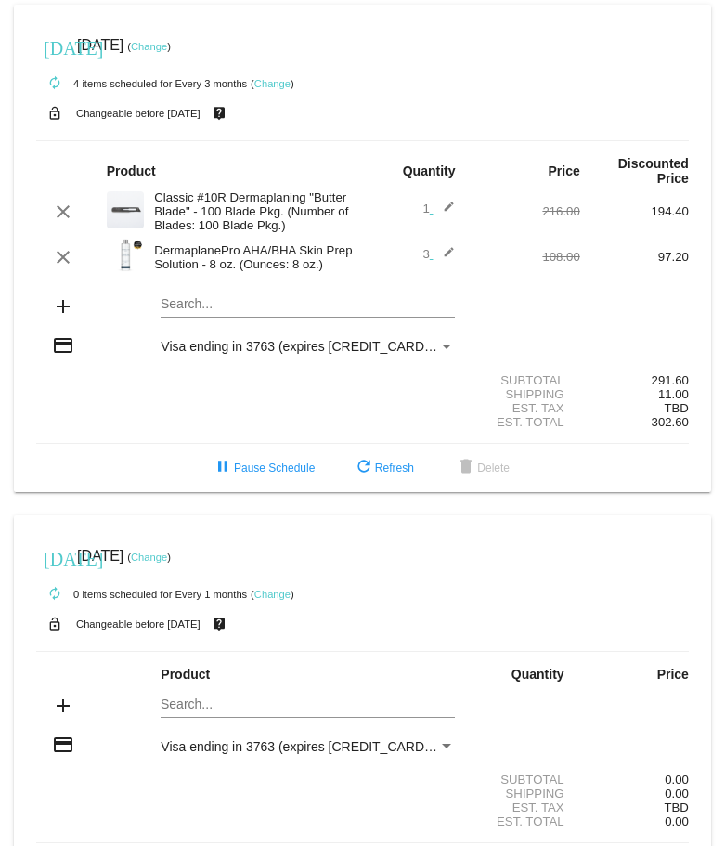
click at [196, 301] on mat-card "[DATE] [DATE] ( Change ) autorenew 4 items scheduled for Every 3 months ( Chang…" at bounding box center [363, 249] width 698 height 488
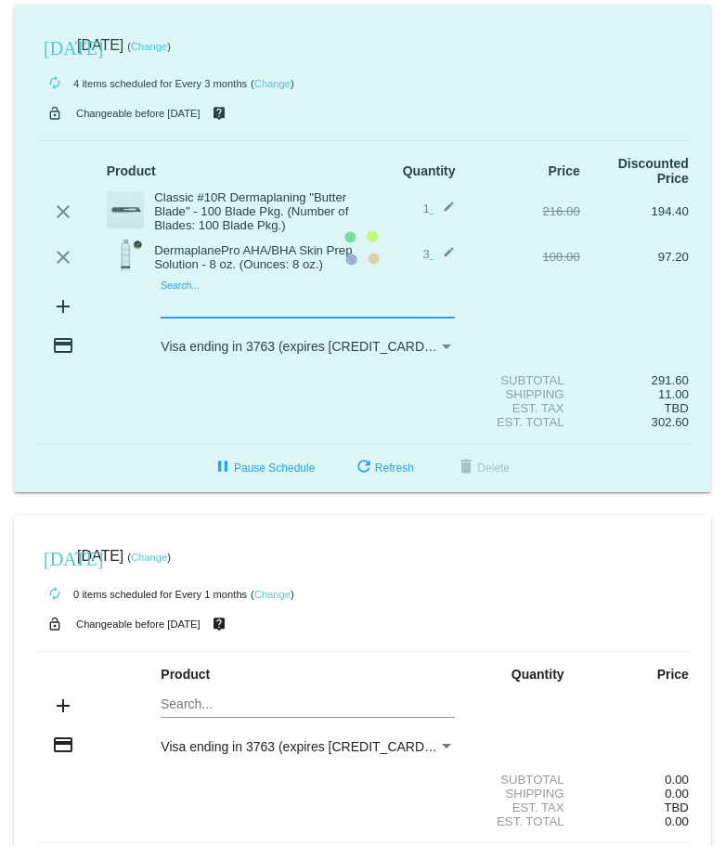
type input "p"
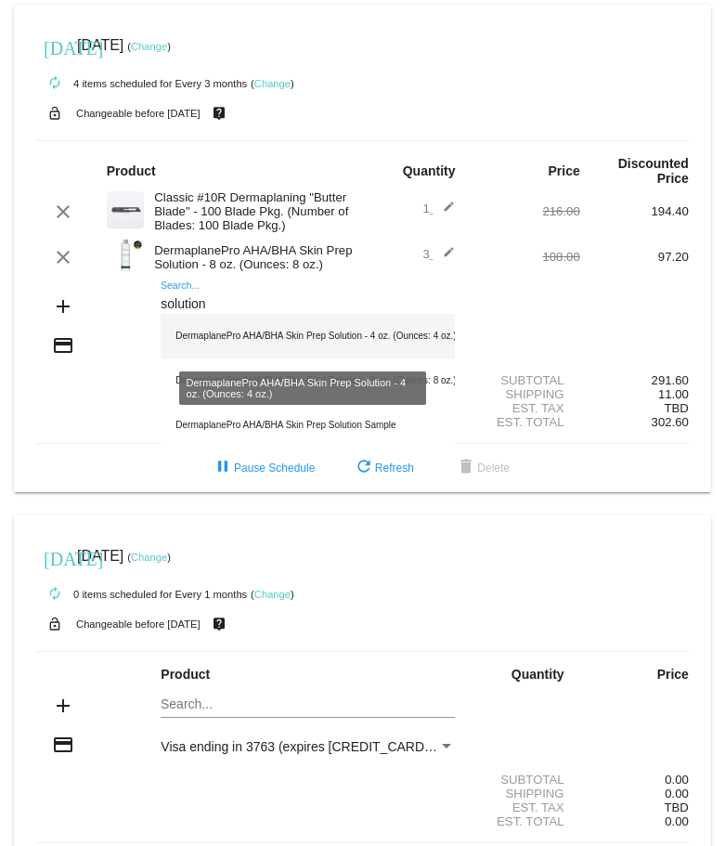
type input "solution"
click at [345, 340] on div "DermaplanePro AHA/BHA Skin Prep Solution - 4 oz. (Ounces: 4 oz.)" at bounding box center [308, 336] width 294 height 45
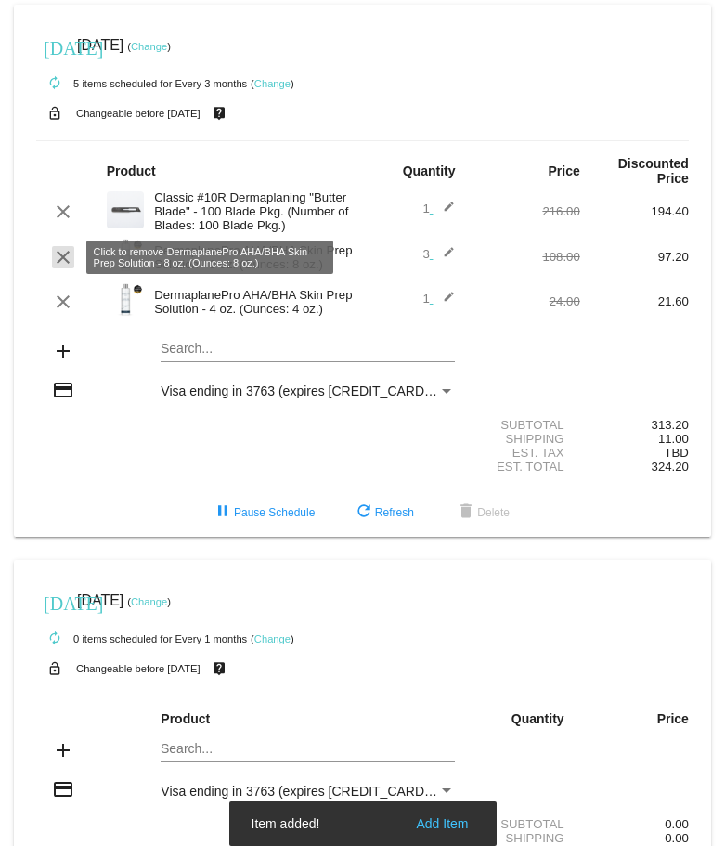
click at [64, 258] on mat-icon "clear" at bounding box center [63, 257] width 22 height 22
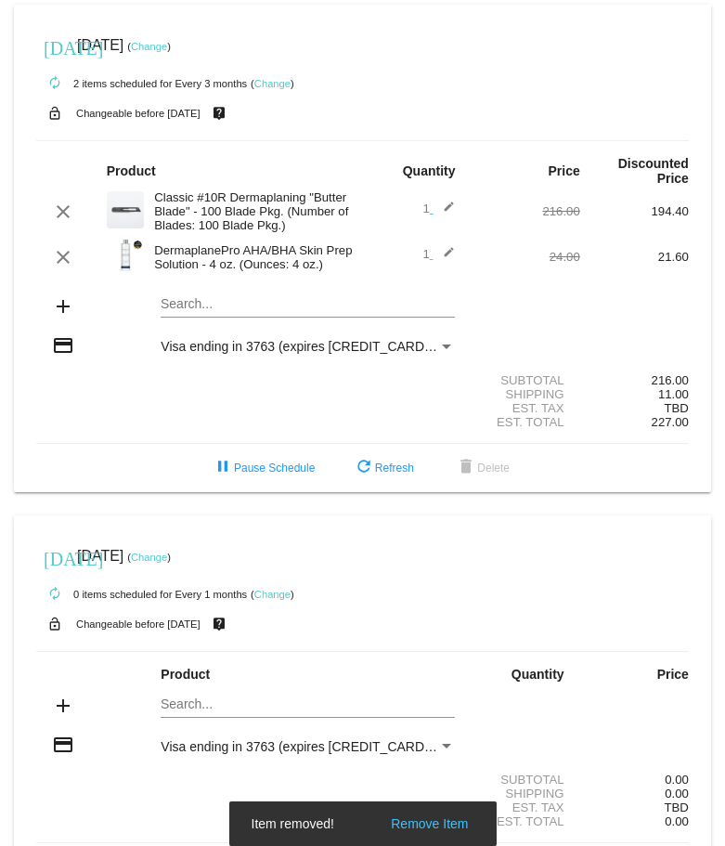
click at [445, 255] on mat-icon "edit" at bounding box center [444, 257] width 22 height 22
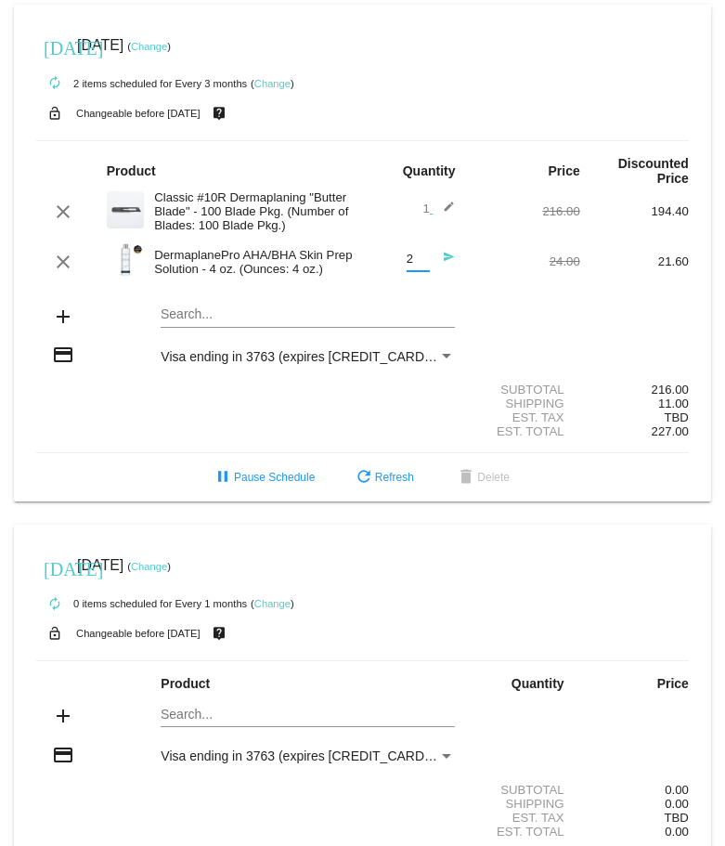
click at [417, 256] on input "2" at bounding box center [418, 260] width 23 height 14
click at [417, 256] on input "3" at bounding box center [418, 260] width 23 height 14
type input "4"
click at [417, 256] on input "4" at bounding box center [418, 260] width 23 height 14
click at [437, 255] on mat-icon "send" at bounding box center [444, 262] width 22 height 22
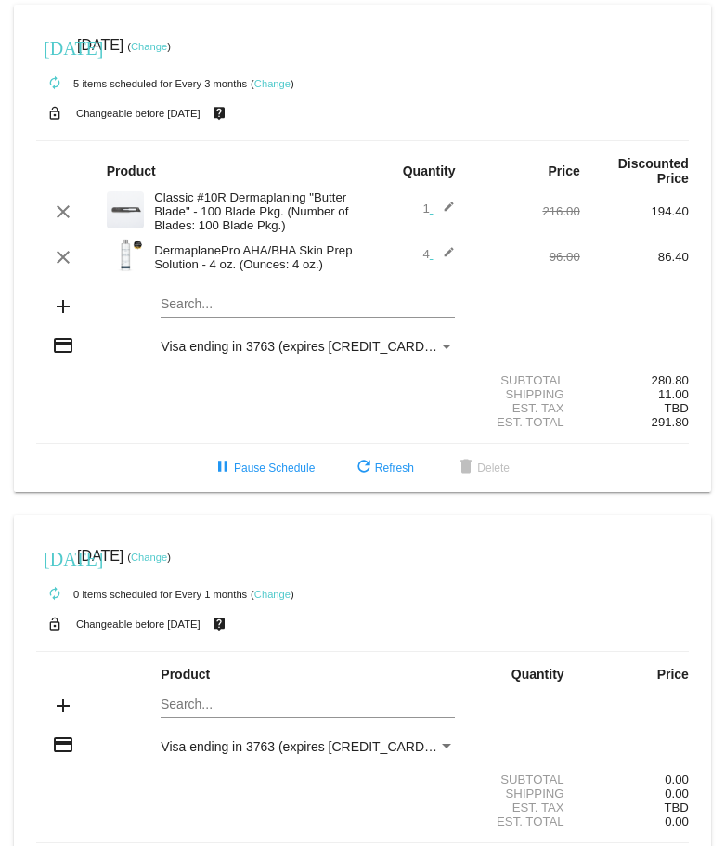
click at [417, 342] on div "Visa ending in 3763 (expires [CREDIT_CARD_DATA])" at bounding box center [300, 346] width 278 height 15
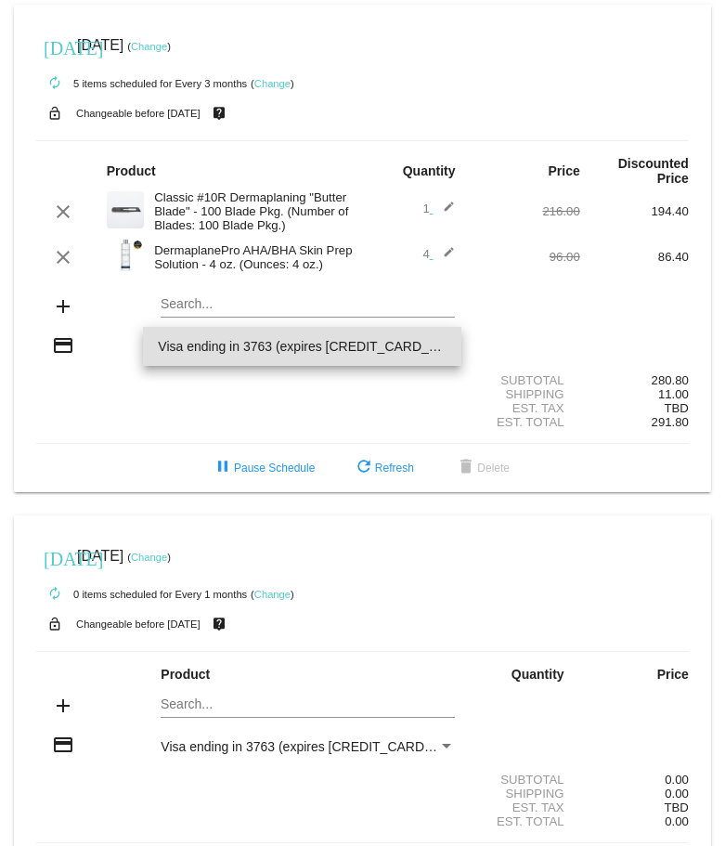
click at [417, 342] on span "Visa ending in 3763 (expires [CREDIT_CARD_DATA])" at bounding box center [302, 346] width 288 height 39
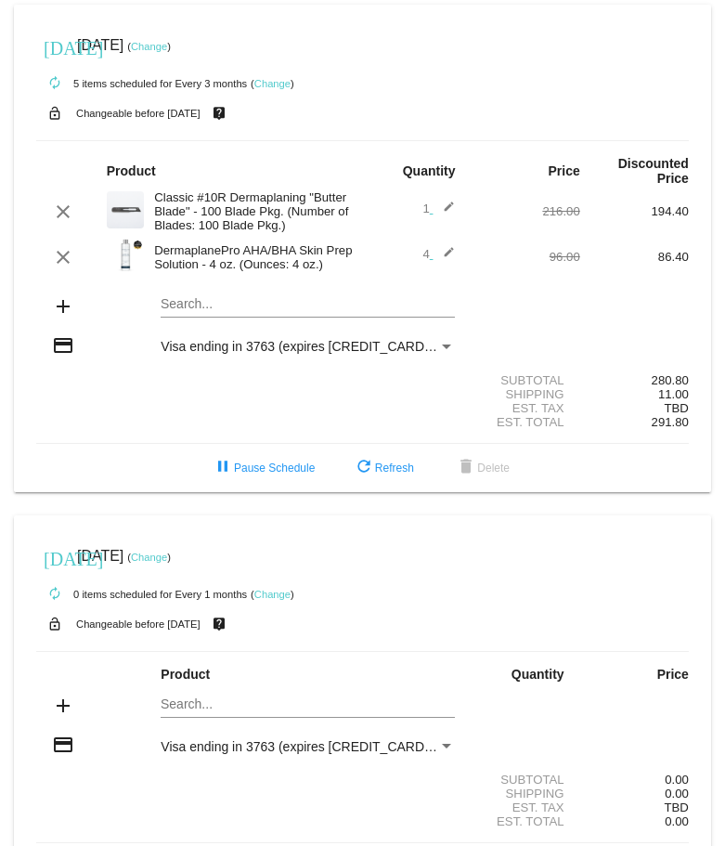
click at [167, 48] on link "Change" at bounding box center [149, 46] width 36 height 11
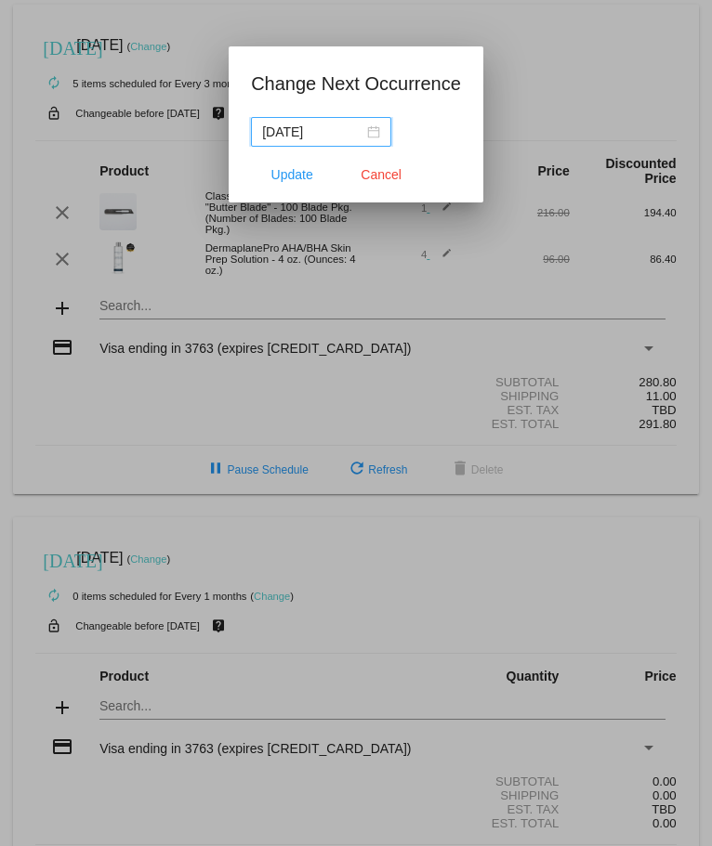
click at [338, 133] on input "[DATE]" at bounding box center [312, 132] width 101 height 20
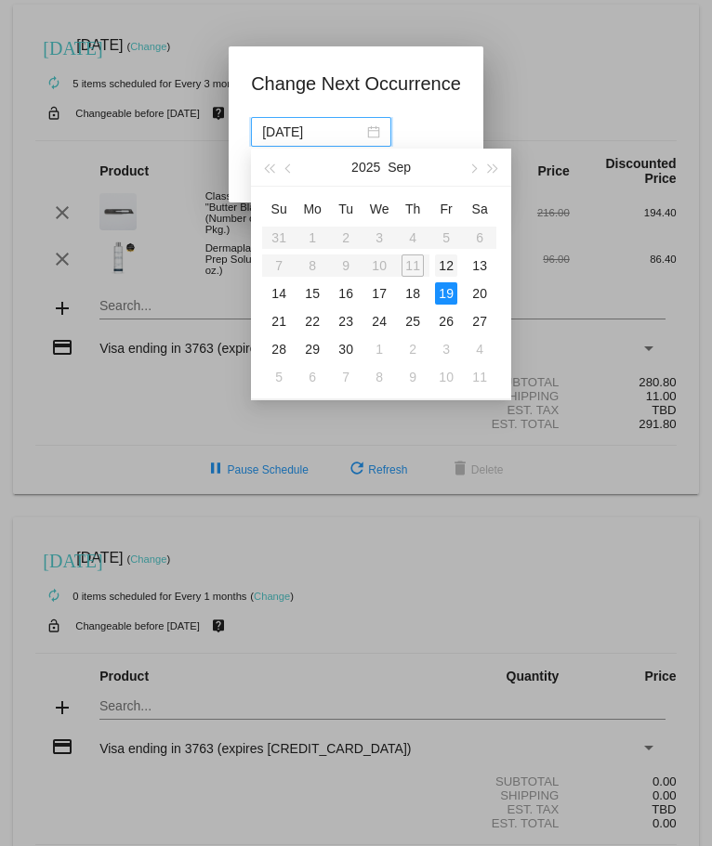
click at [445, 268] on div "12" at bounding box center [446, 266] width 22 height 22
type input "[DATE]"
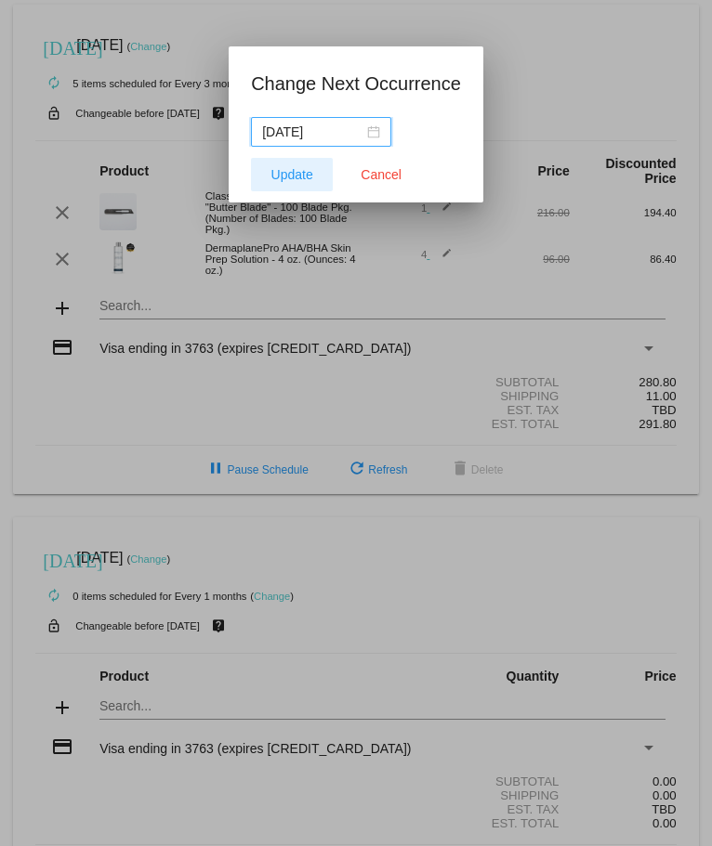
click at [303, 177] on span "Update" at bounding box center [292, 174] width 42 height 15
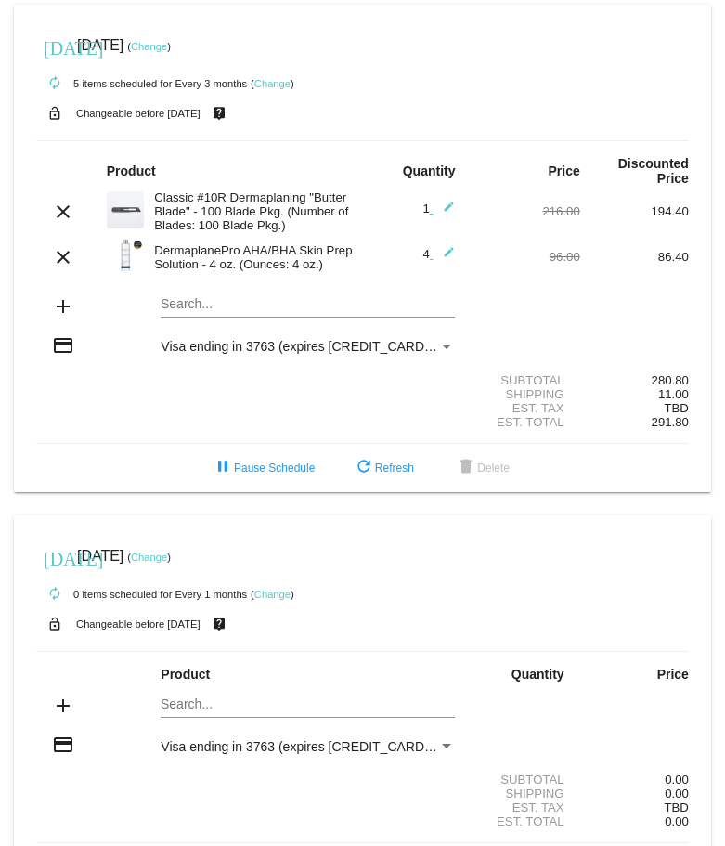
click at [280, 86] on link "Change" at bounding box center [273, 83] width 36 height 11
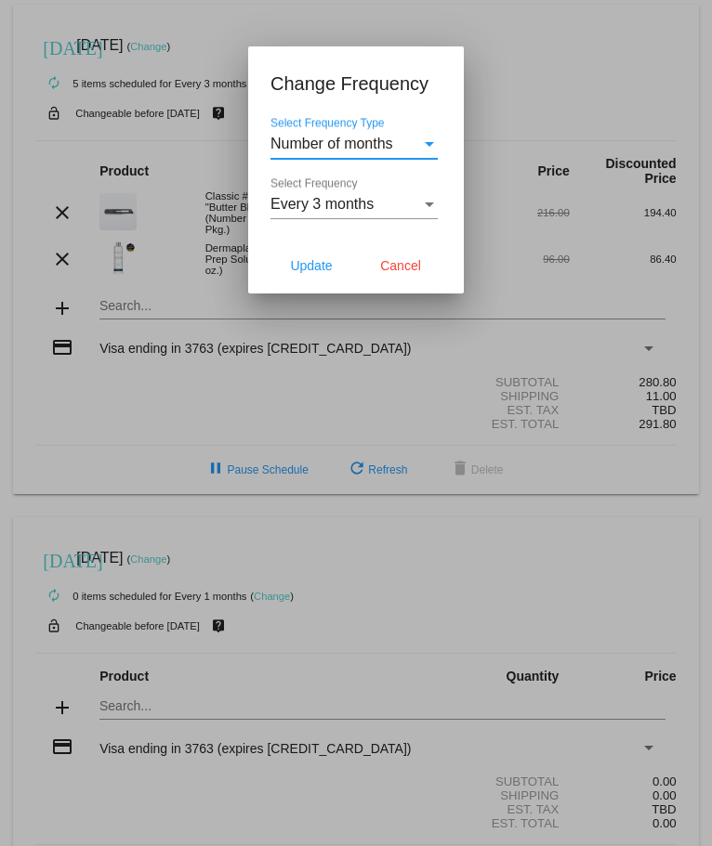
click at [380, 206] on div "Every 3 months" at bounding box center [345, 204] width 150 height 17
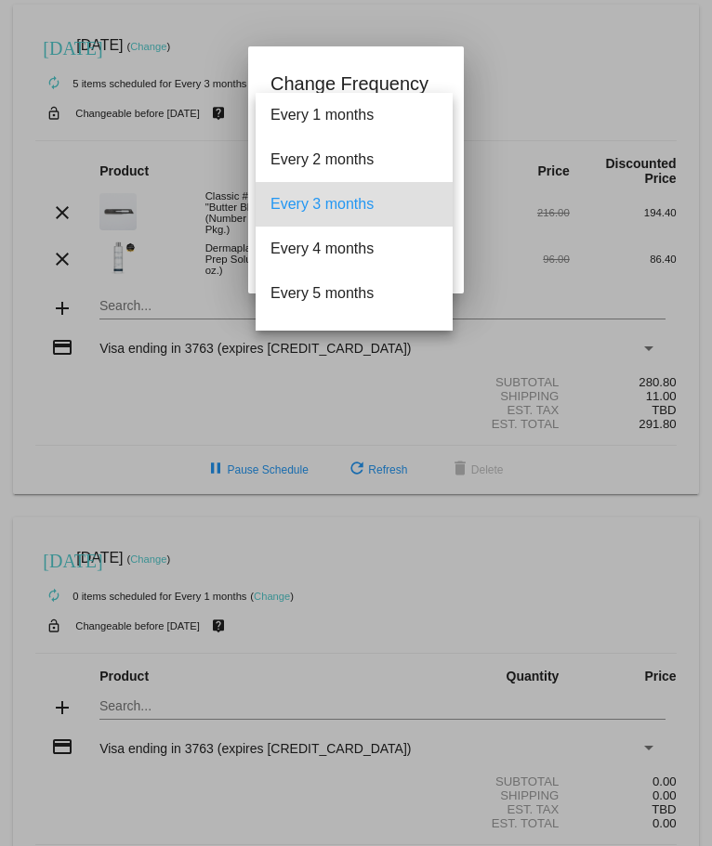
click at [297, 41] on div at bounding box center [356, 423] width 712 height 846
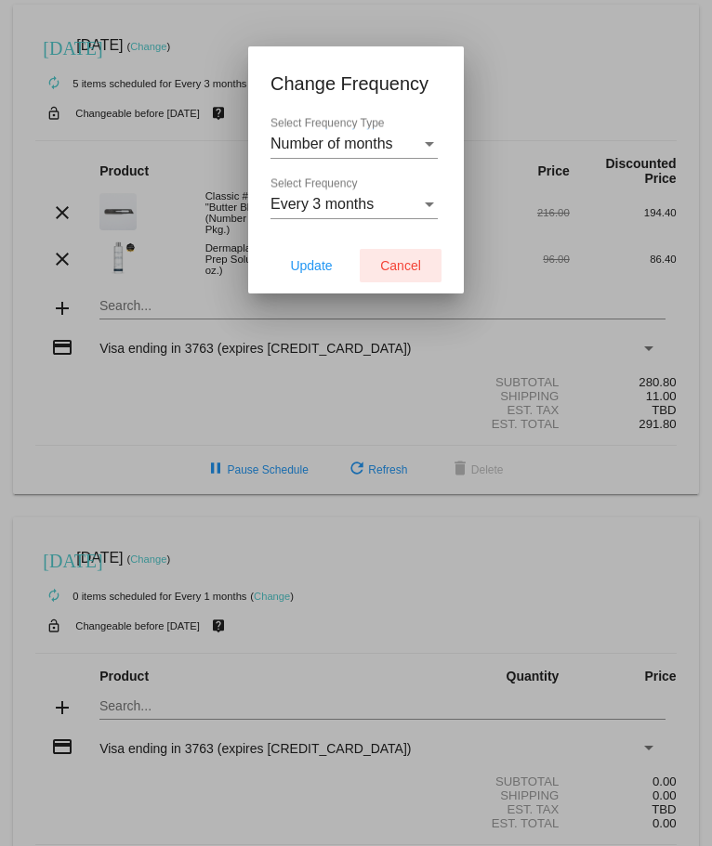
click at [416, 271] on span "Cancel" at bounding box center [400, 265] width 41 height 15
